Goal: Task Accomplishment & Management: Manage account settings

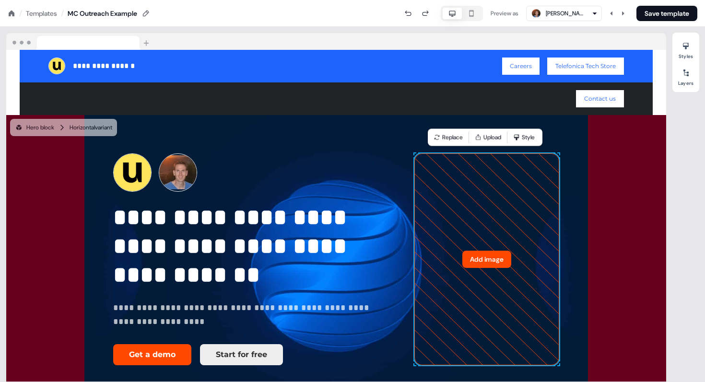
click at [35, 11] on div "Templates" at bounding box center [41, 14] width 31 height 10
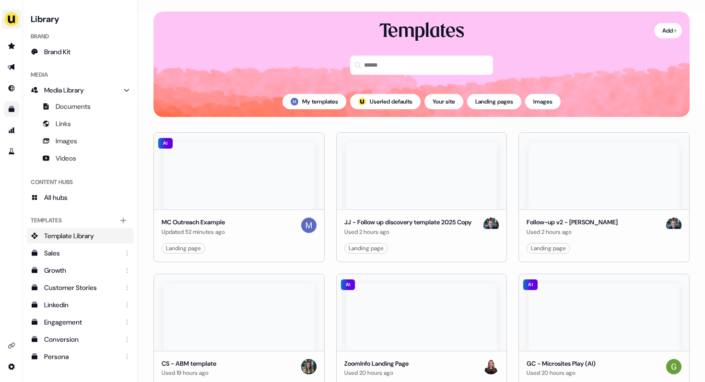
click at [18, 21] on img "side nav menu" at bounding box center [11, 19] width 15 height 15
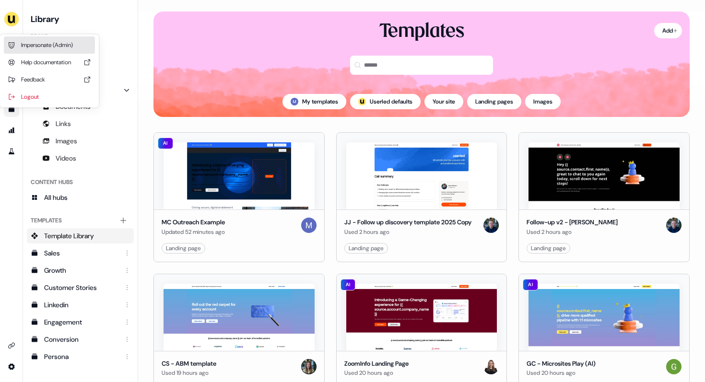
click at [42, 39] on div "Impersonate (Admin)" at bounding box center [49, 44] width 91 height 17
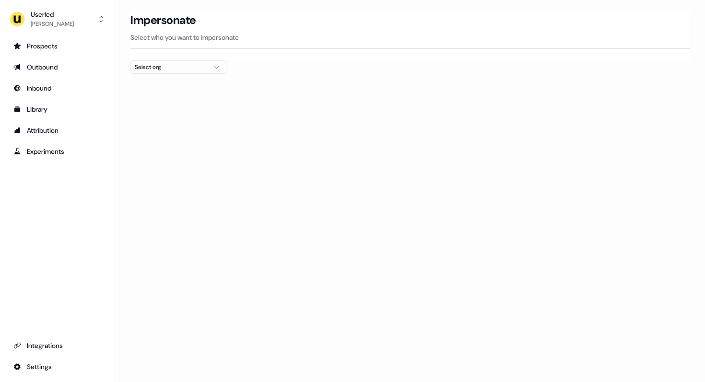
click at [188, 68] on div "Select org" at bounding box center [171, 67] width 72 height 10
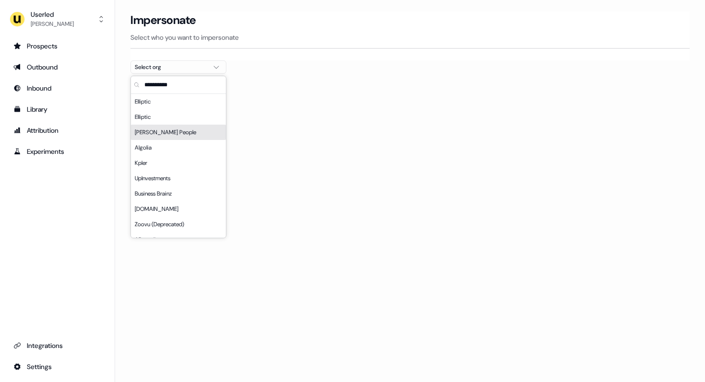
click at [171, 134] on div "[PERSON_NAME] People" at bounding box center [178, 132] width 95 height 15
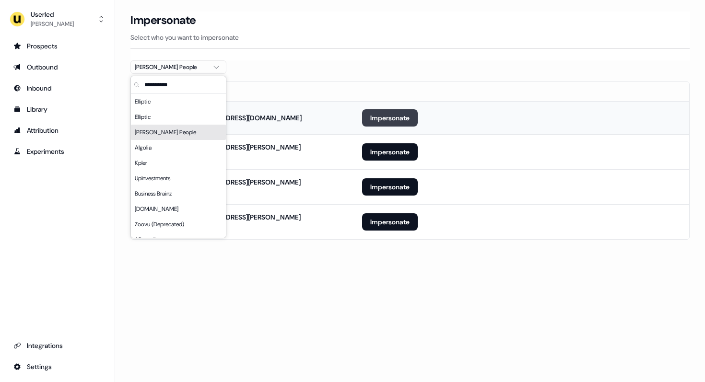
click at [414, 121] on button "Impersonate" at bounding box center [390, 117] width 56 height 17
